Goal: Information Seeking & Learning: Learn about a topic

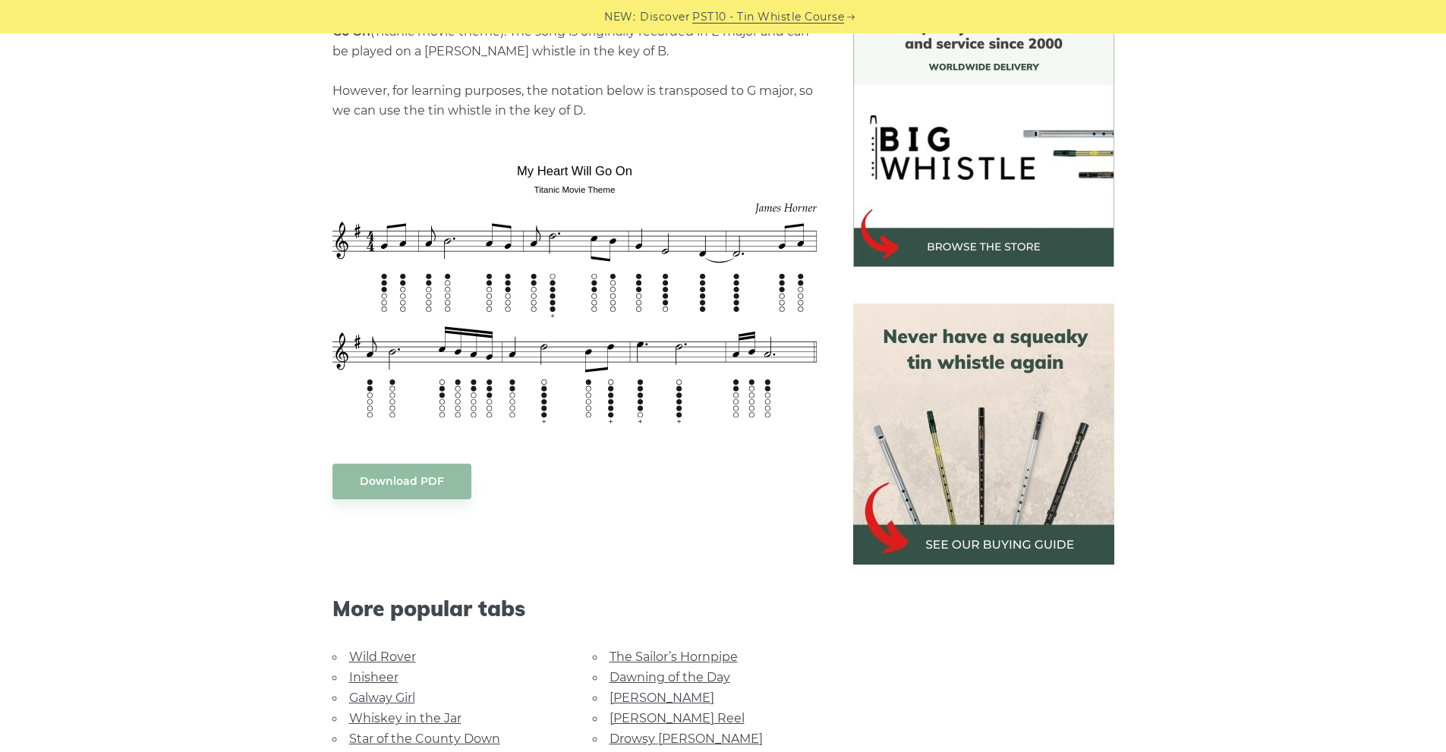
scroll to position [456, 0]
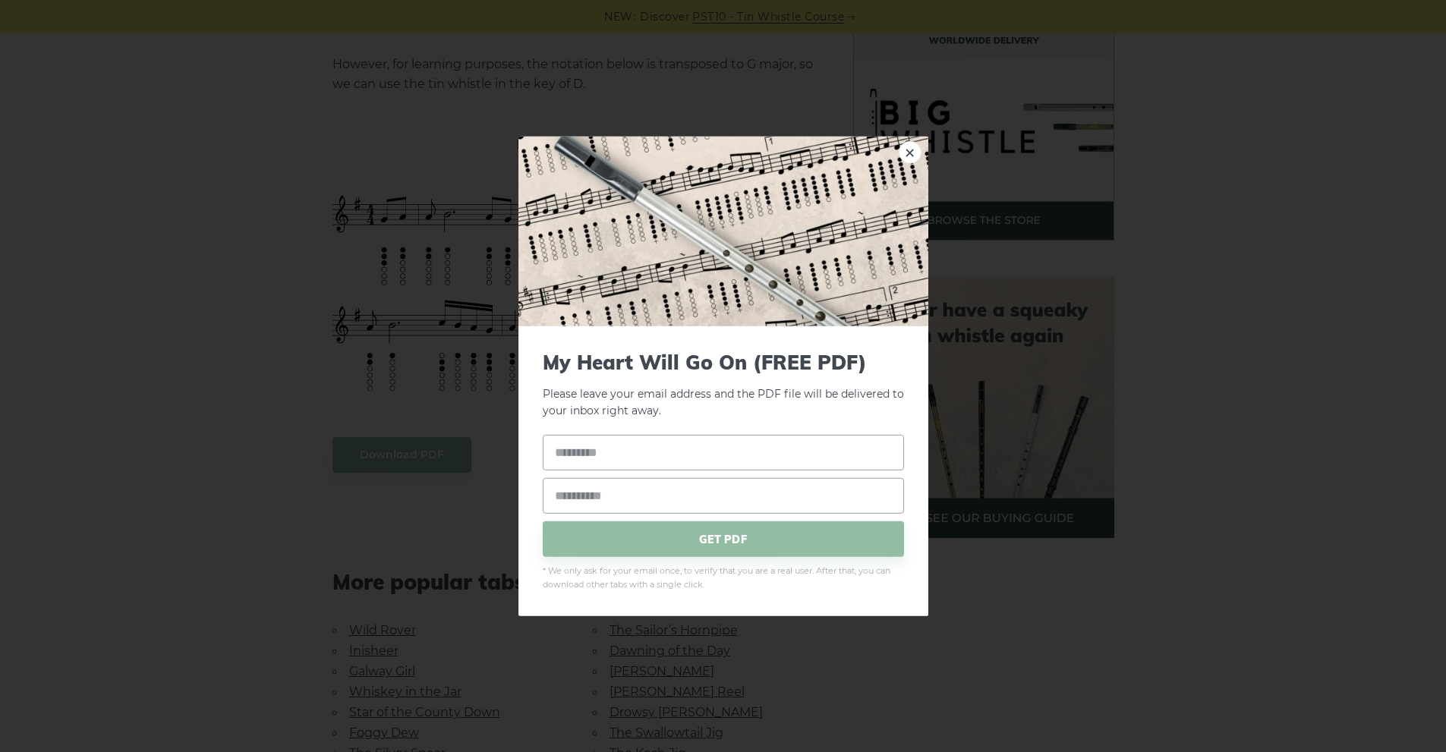
click at [412, 449] on body "NEW: Discover PST10 - Tin Whistle Course Lessons Fingering Charts Tabs & Notes …" at bounding box center [723, 702] width 1446 height 2316
click at [911, 154] on link "×" at bounding box center [910, 151] width 23 height 23
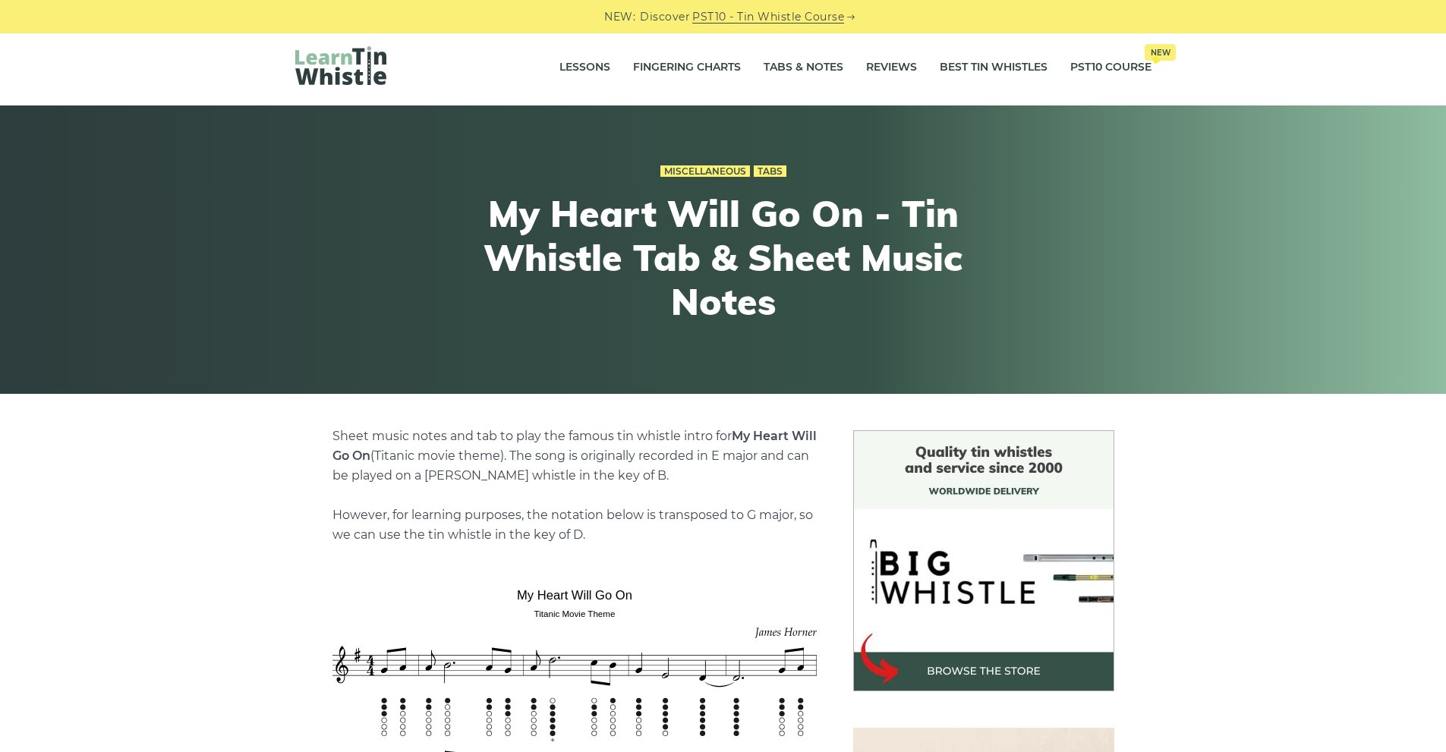
scroll to position [0, 0]
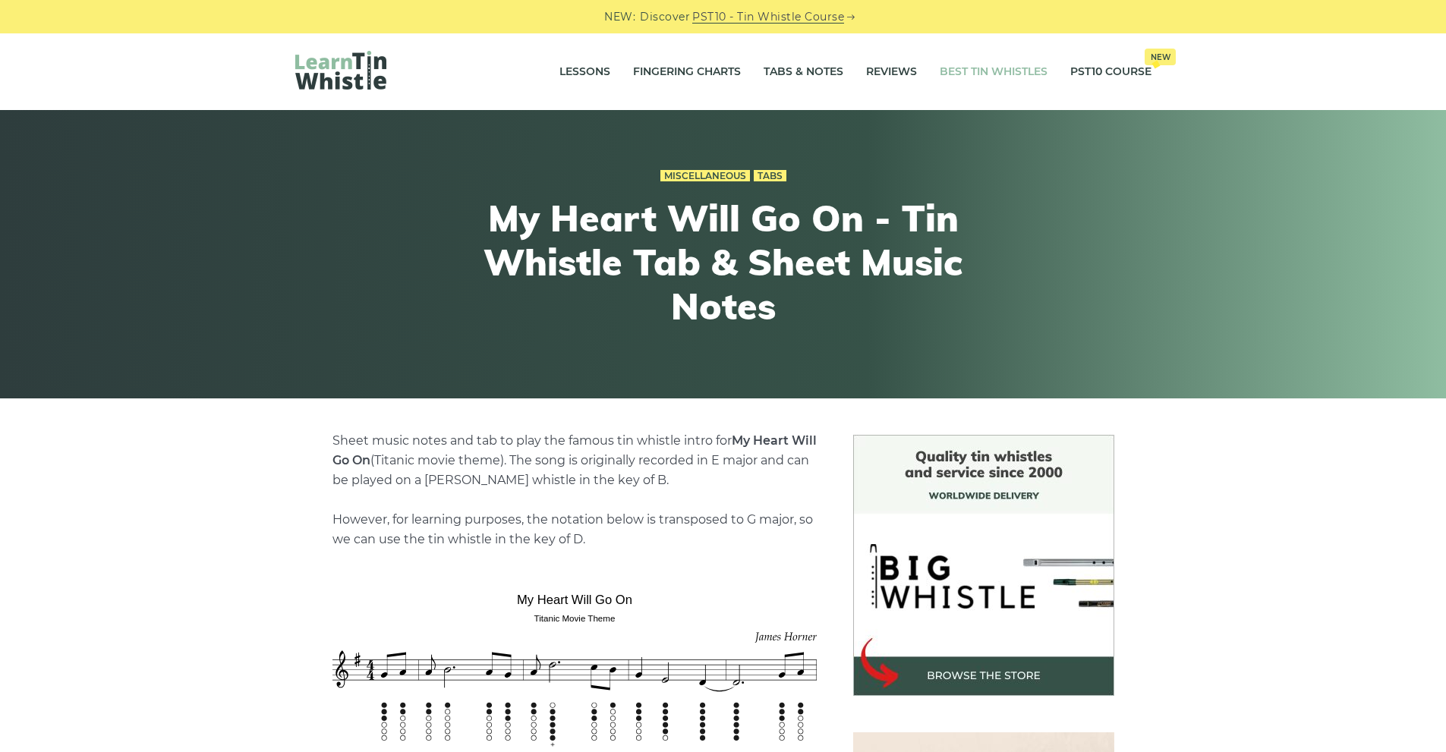
click at [992, 74] on link "Best Tin Whistles" at bounding box center [994, 72] width 108 height 38
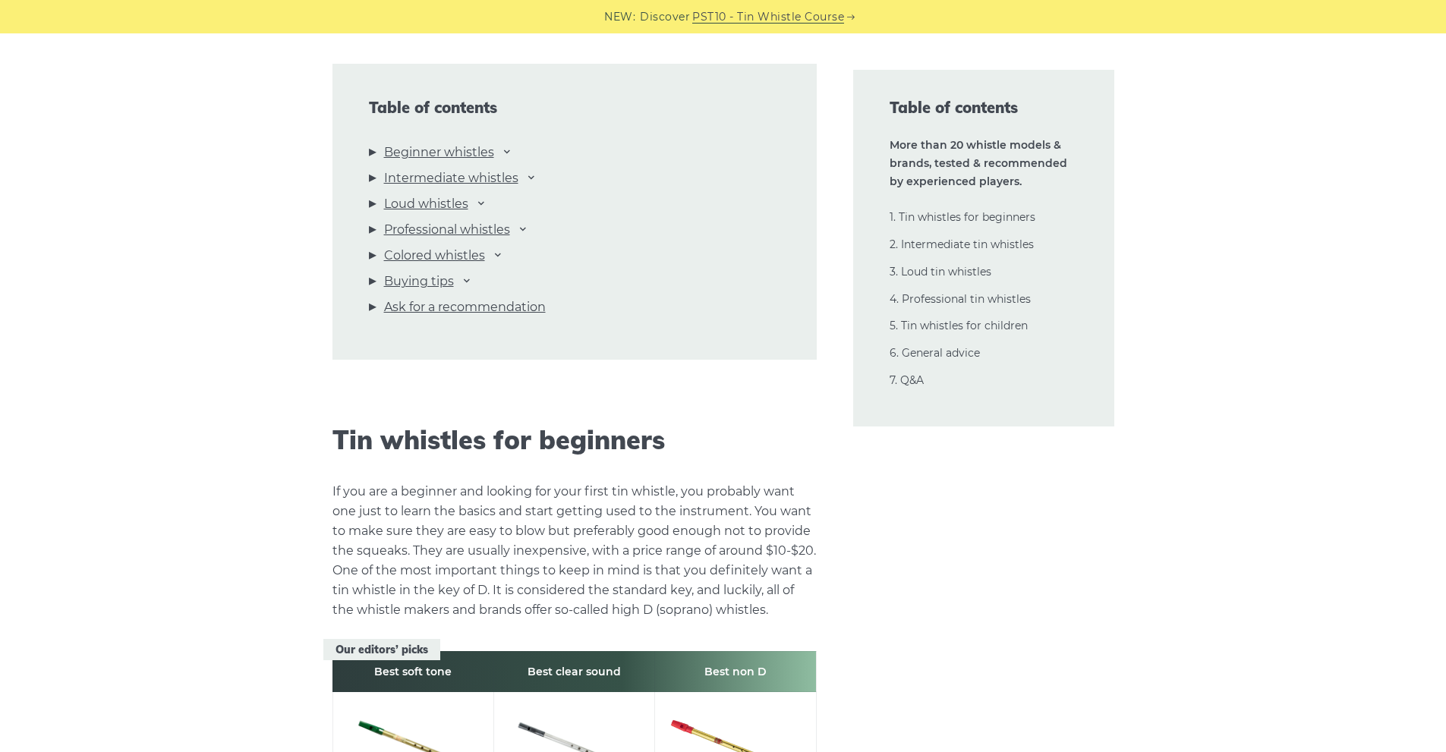
scroll to position [1670, 0]
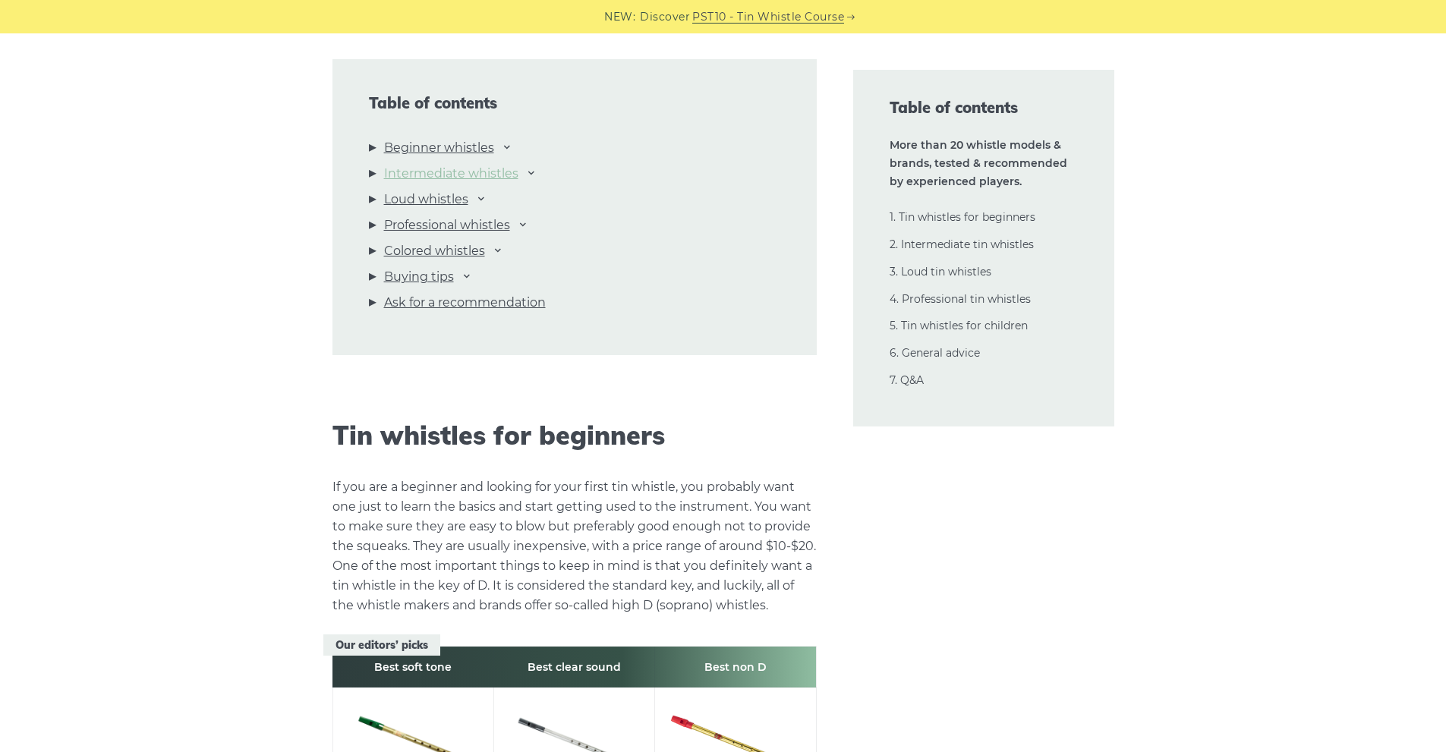
click at [471, 172] on link "Intermediate whistles" at bounding box center [451, 174] width 134 height 20
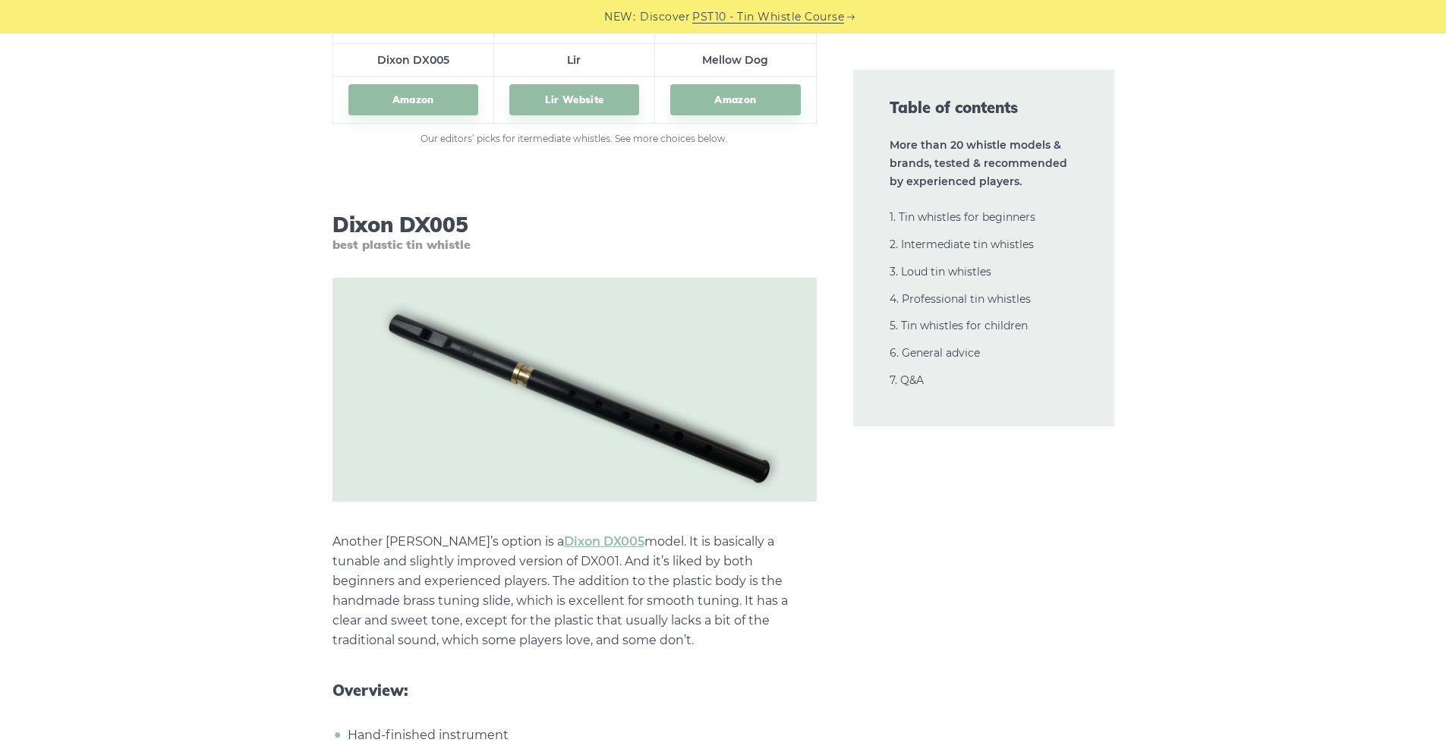
scroll to position [8719, 0]
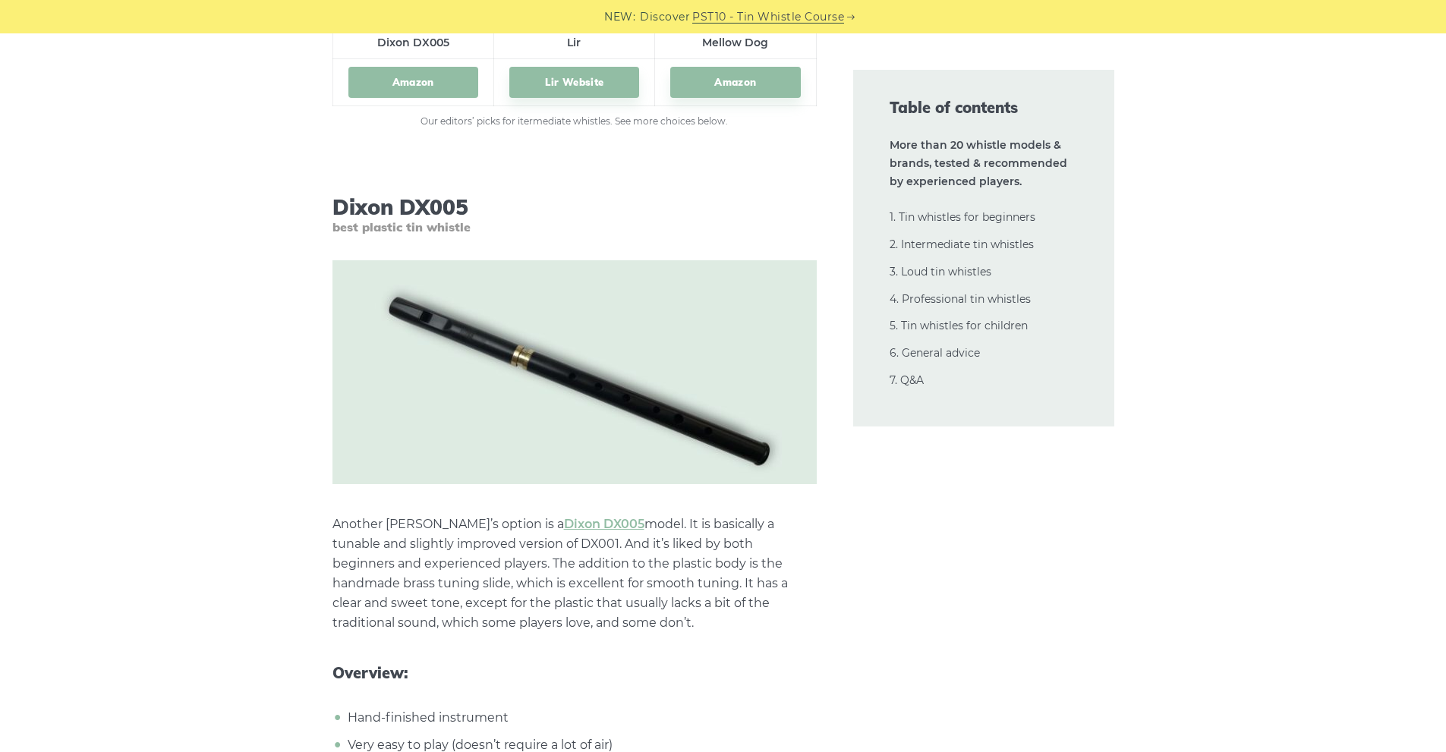
click at [423, 75] on link "Amazon" at bounding box center [413, 82] width 130 height 31
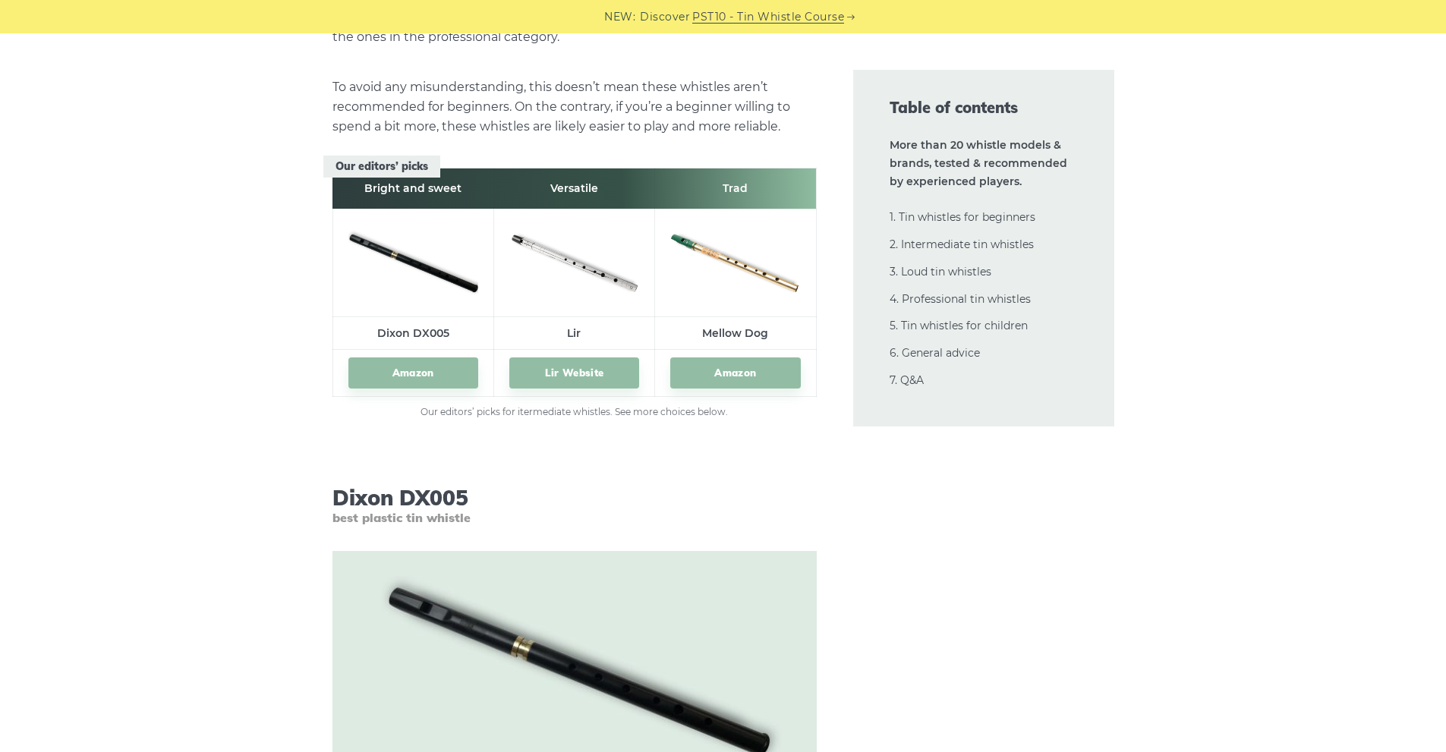
scroll to position [8415, 0]
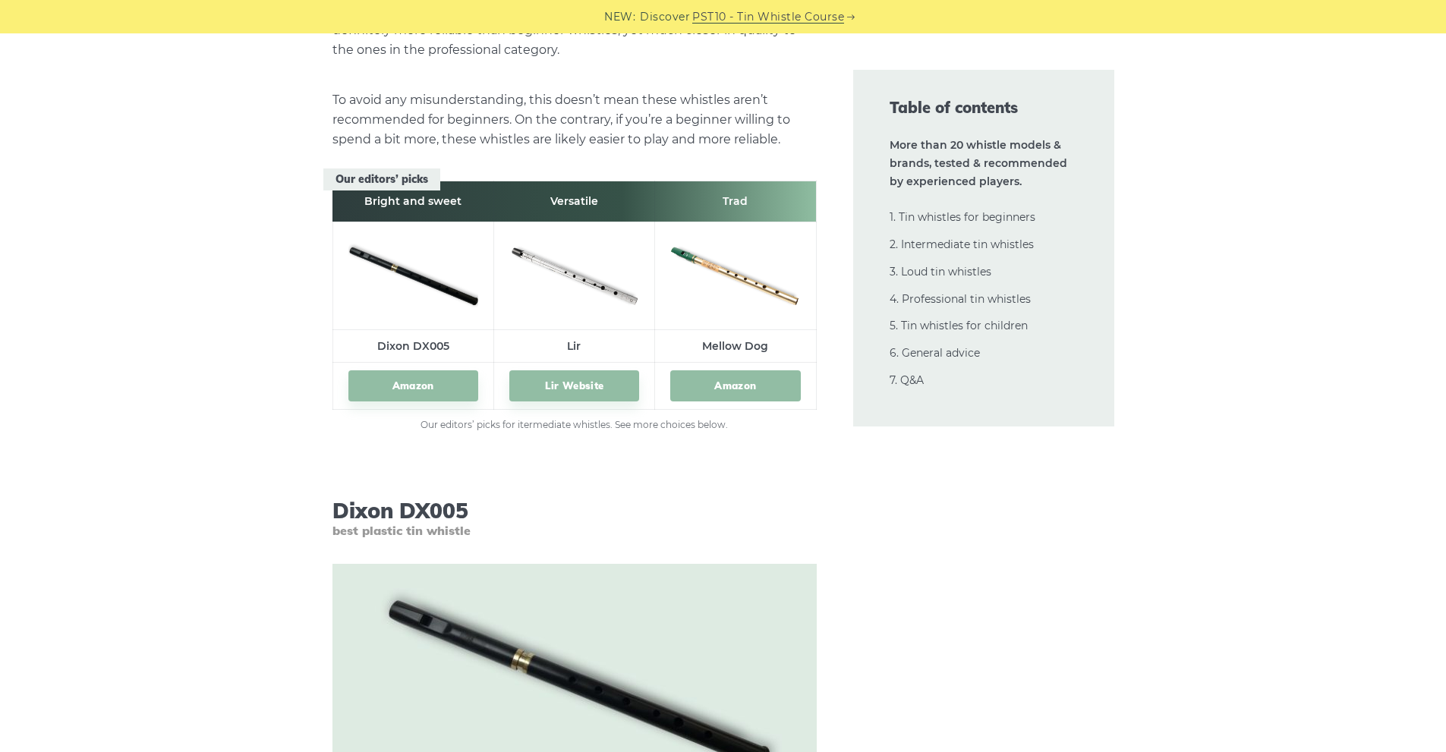
click at [738, 390] on link "Amazon" at bounding box center [735, 386] width 130 height 31
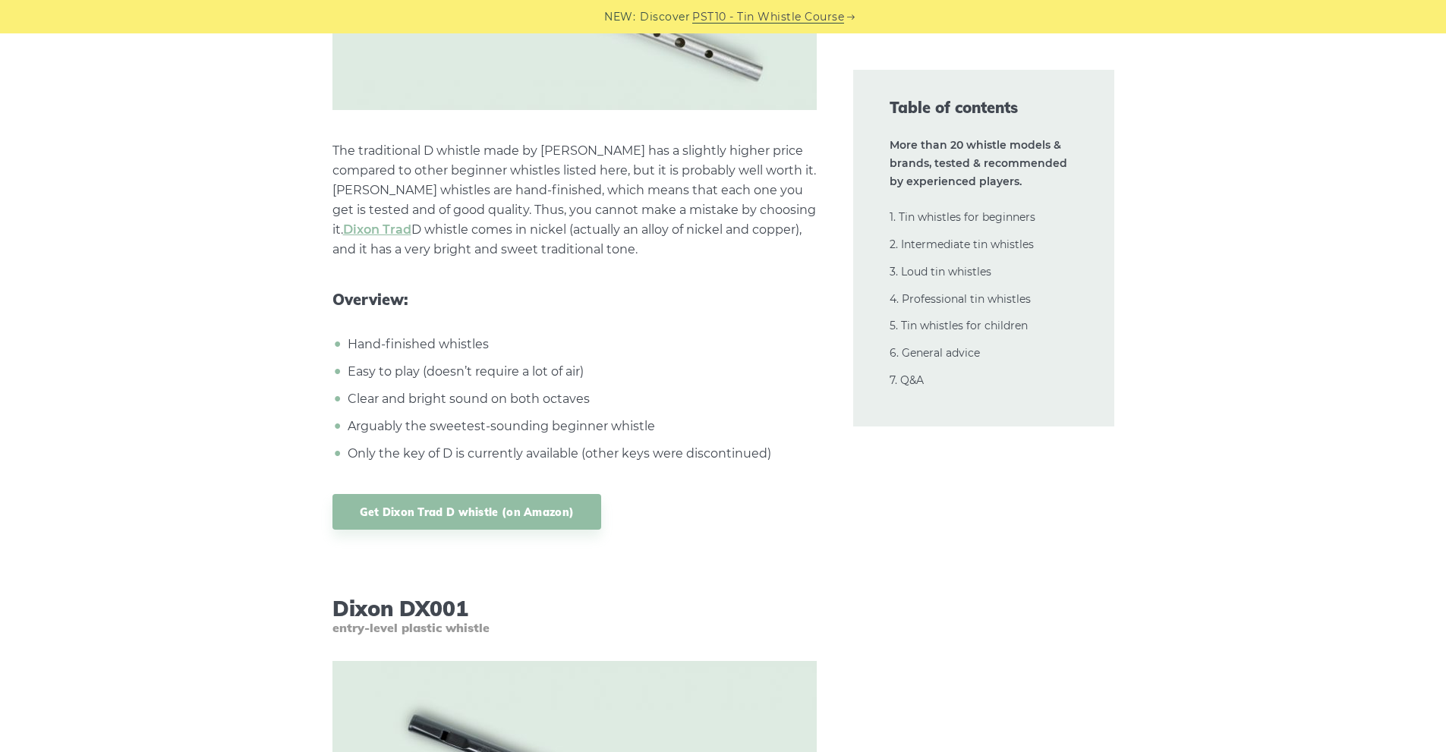
scroll to position [6972, 0]
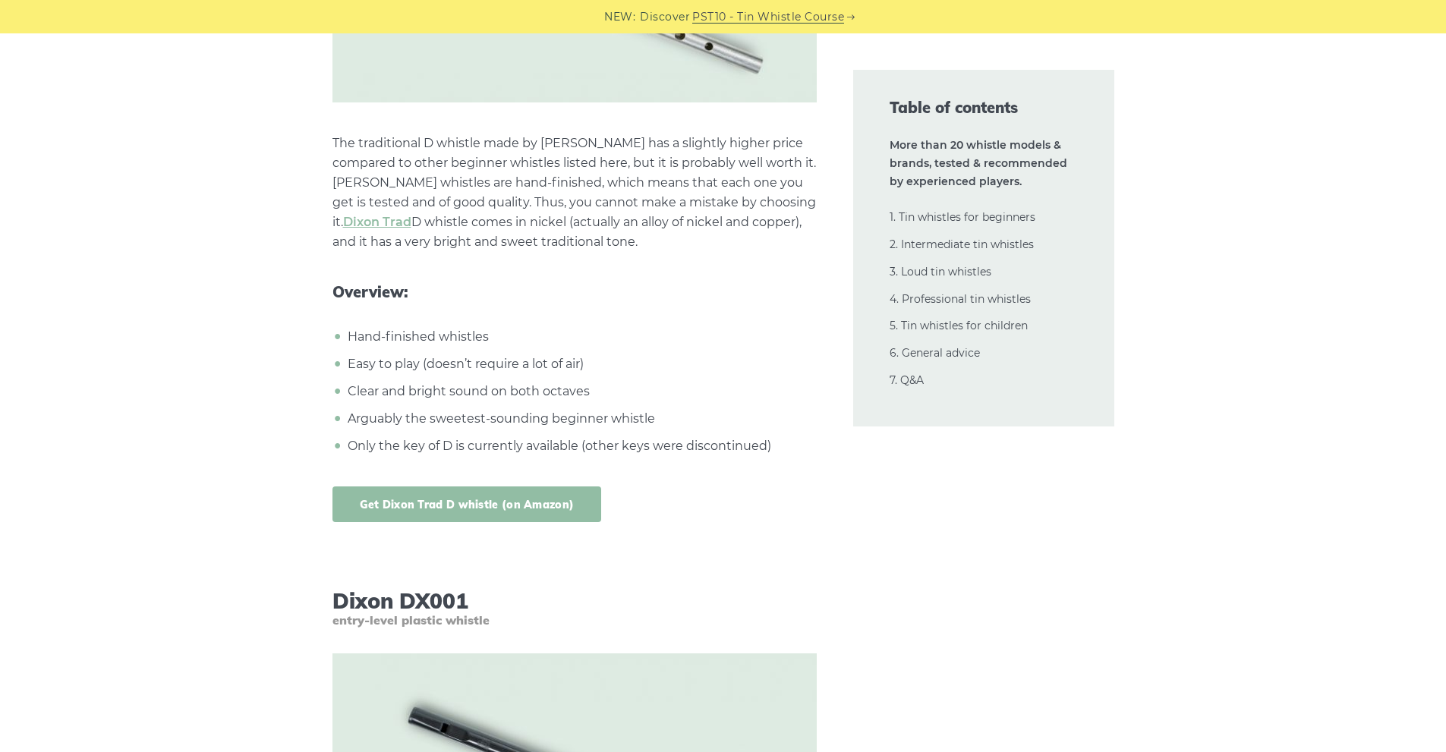
click at [507, 504] on link "Get Dixon Trad D whistle (on Amazon)" at bounding box center [468, 505] width 270 height 36
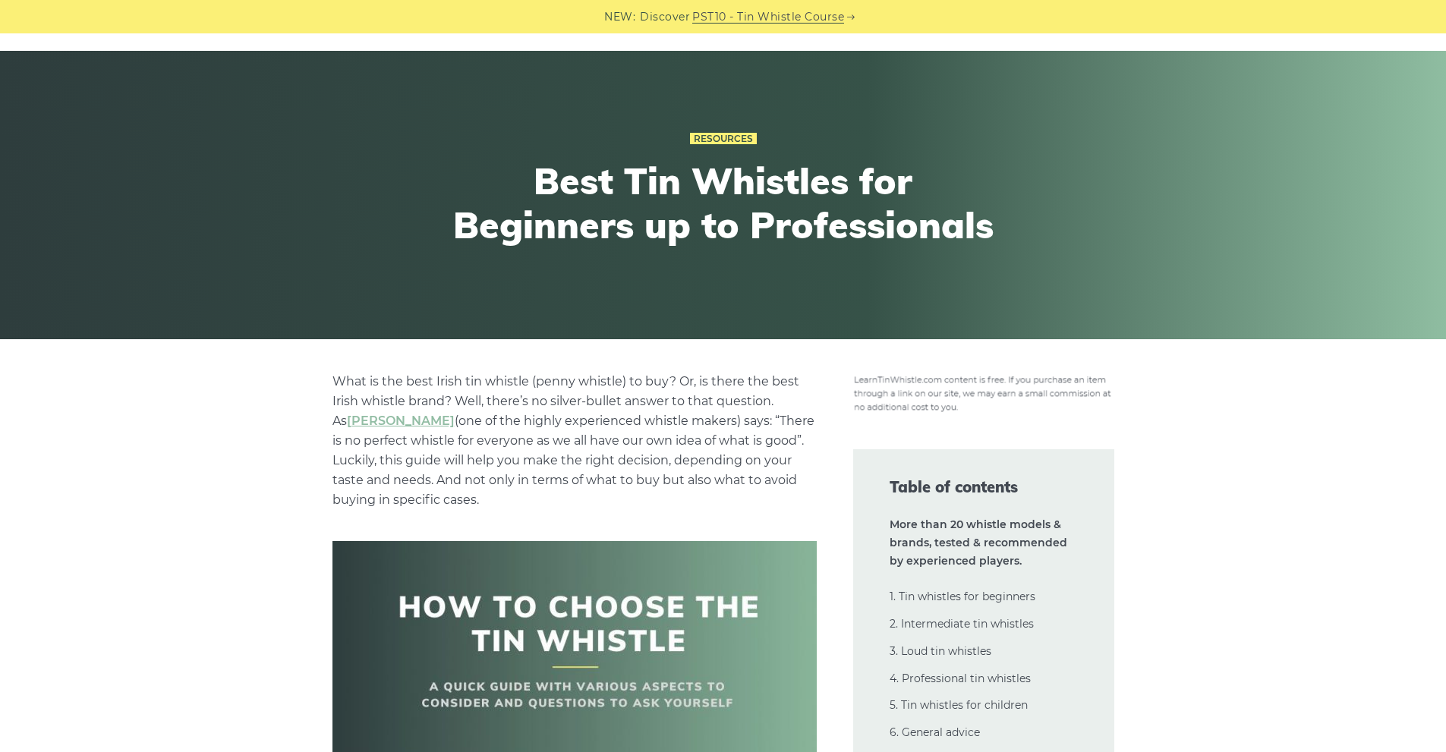
scroll to position [0, 0]
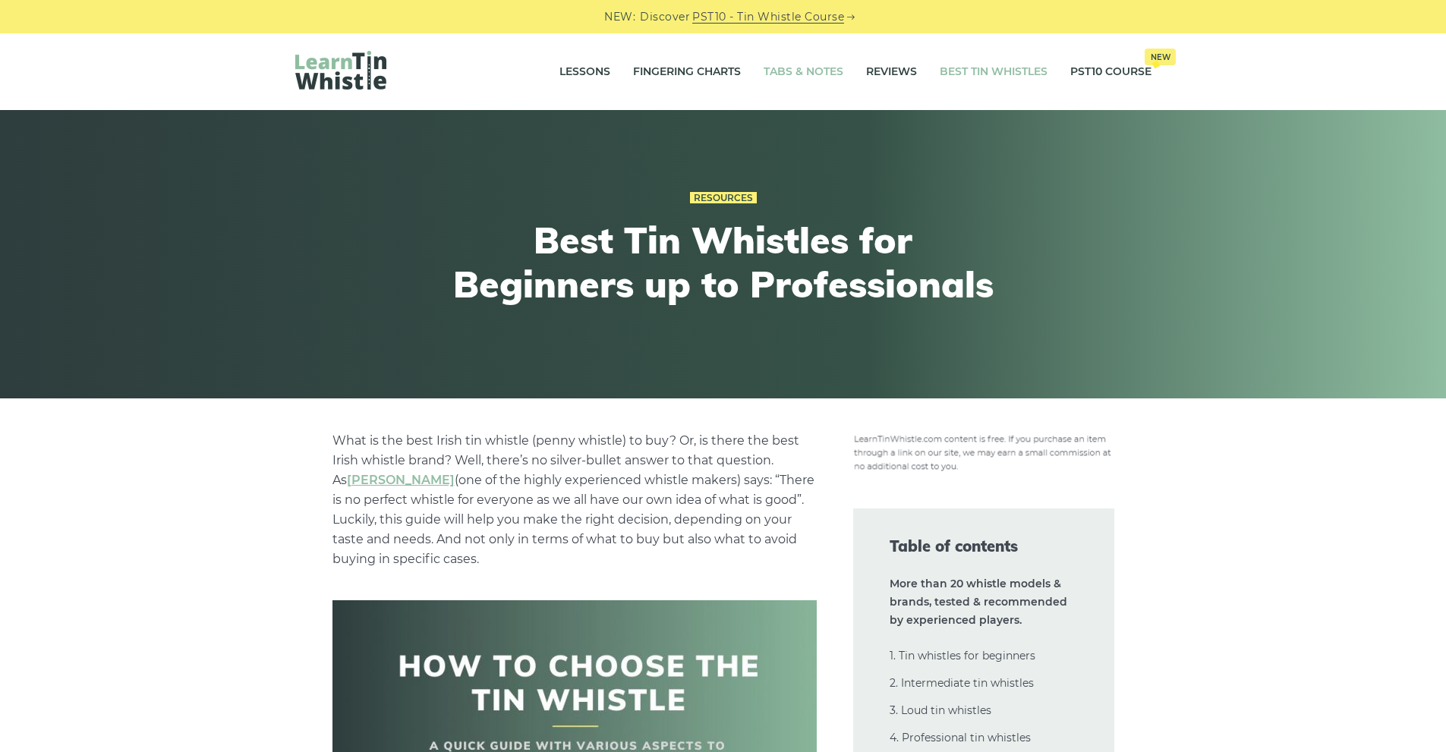
click at [797, 75] on link "Tabs & Notes" at bounding box center [804, 72] width 80 height 38
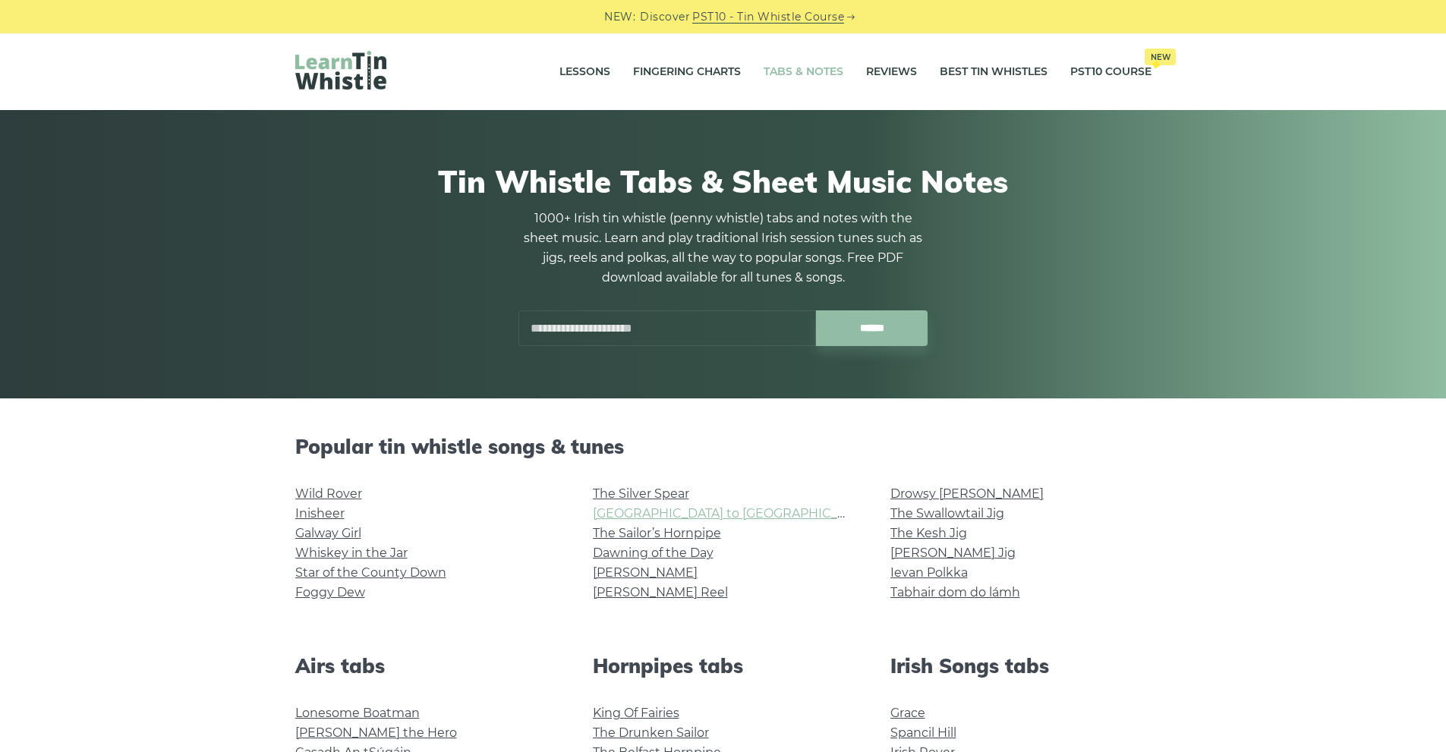
click at [707, 512] on link "Rocky Road to Dublin" at bounding box center [733, 513] width 280 height 14
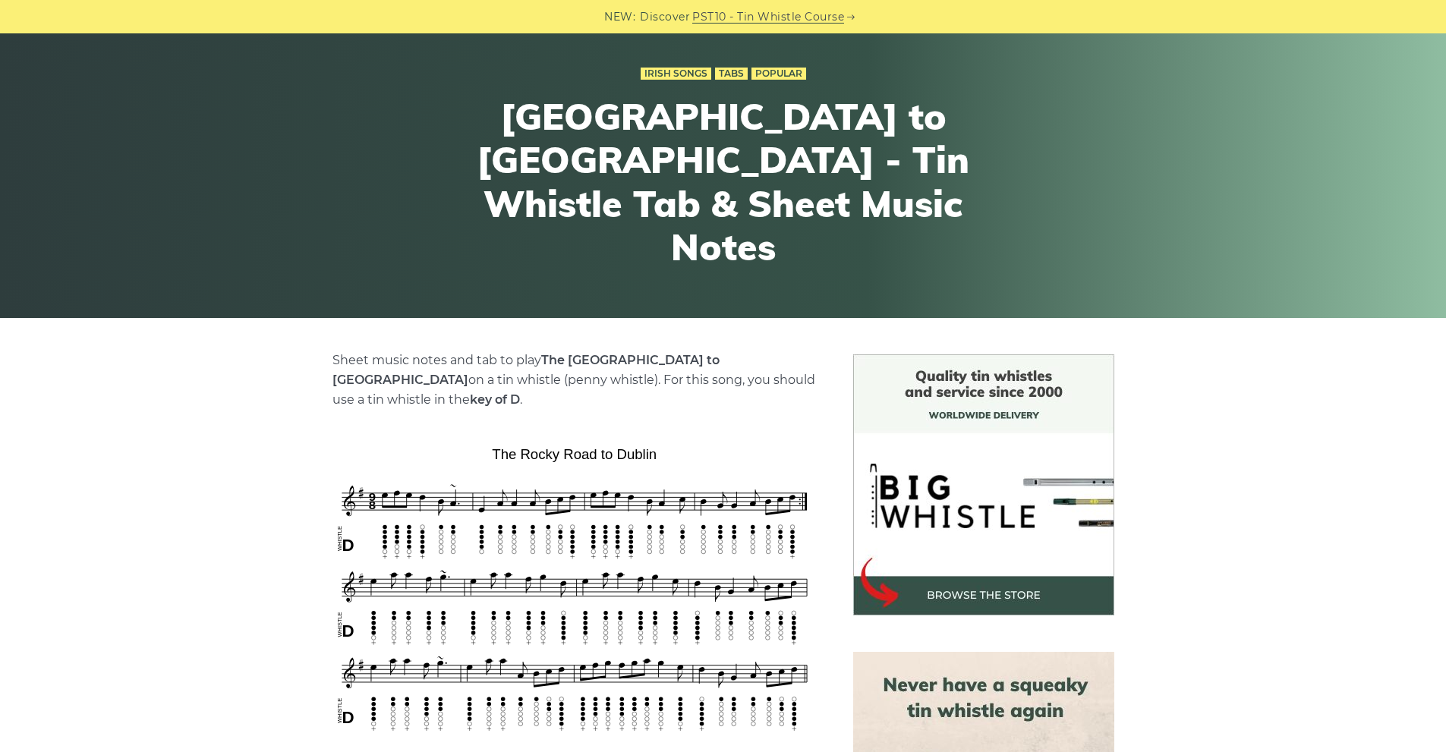
scroll to position [152, 0]
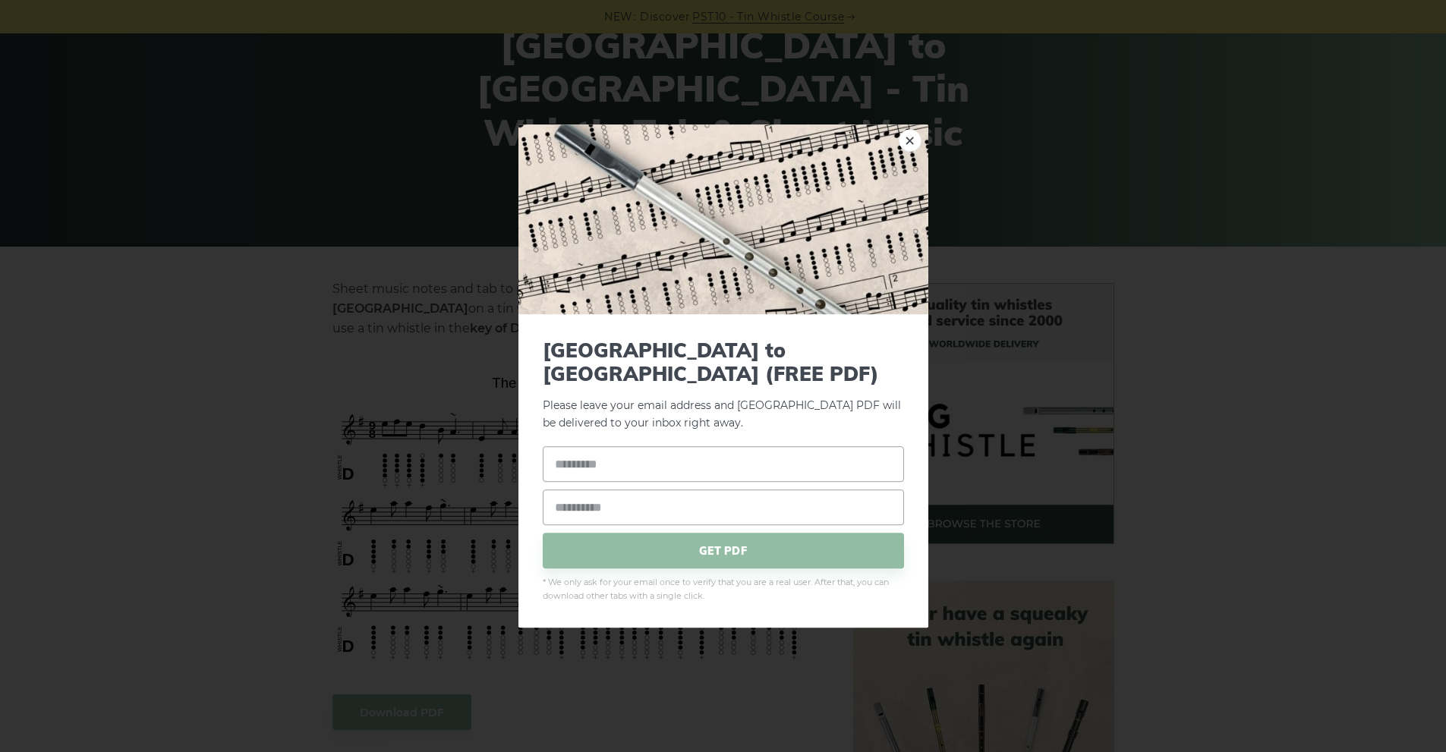
drag, startPoint x: 492, startPoint y: 359, endPoint x: 594, endPoint y: 358, distance: 101.8
click at [468, 354] on div "× Rocky Road to Dublin (FREE PDF) Please leave your email address and the Rocky…" at bounding box center [723, 376] width 1446 height 752
click at [1273, 350] on div "× Rocky Road to Dublin (FREE PDF) Please leave your email address and the Rocky…" at bounding box center [723, 376] width 1446 height 752
click at [910, 151] on link "×" at bounding box center [910, 140] width 23 height 23
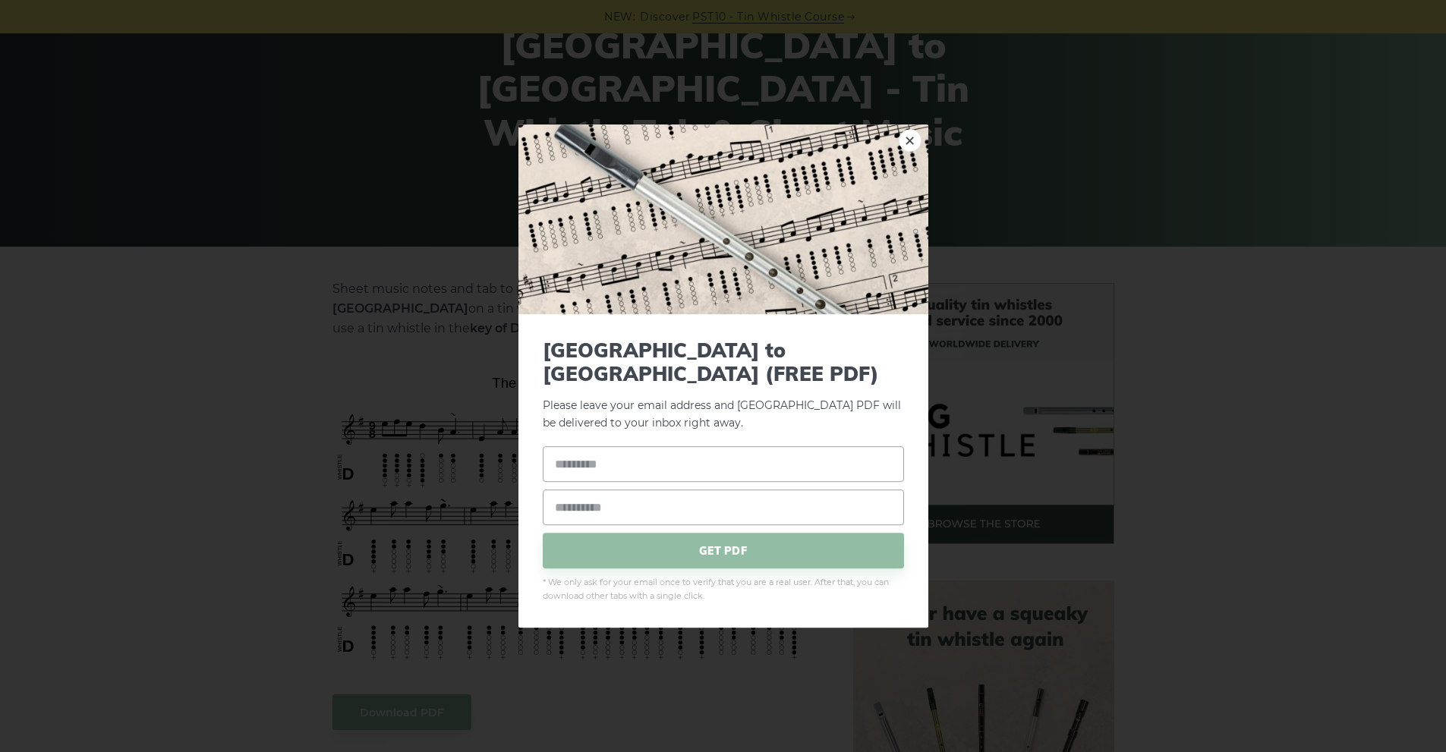
drag, startPoint x: 494, startPoint y: 359, endPoint x: 585, endPoint y: 350, distance: 90.8
click at [457, 364] on div "× Rocky Road to Dublin (FREE PDF) Please leave your email address and the Rocky…" at bounding box center [723, 376] width 1446 height 752
click at [910, 152] on link "×" at bounding box center [910, 140] width 23 height 23
drag, startPoint x: 664, startPoint y: 364, endPoint x: 648, endPoint y: 365, distance: 16.0
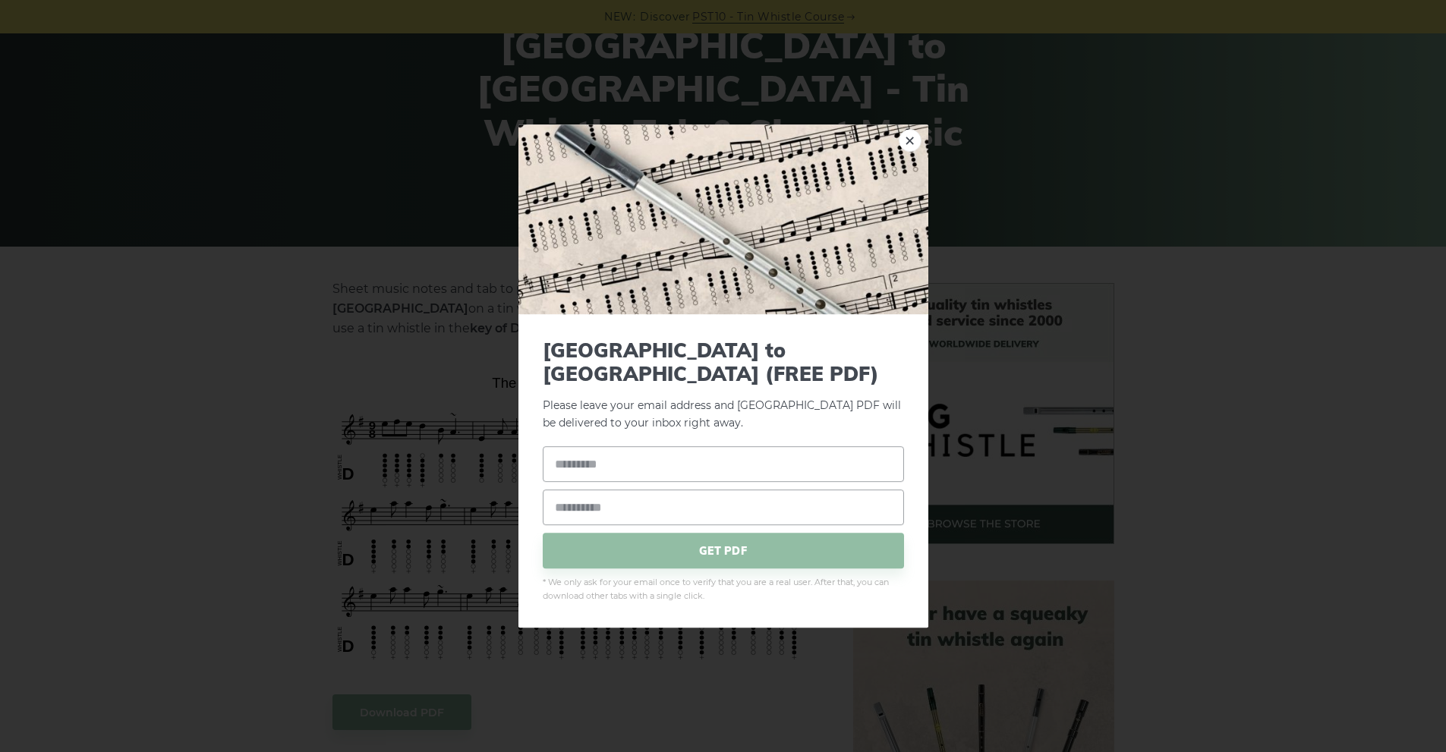
drag, startPoint x: 910, startPoint y: 150, endPoint x: 925, endPoint y: 146, distance: 15.7
click at [910, 150] on link "×" at bounding box center [910, 140] width 23 height 23
